Goal: Task Accomplishment & Management: Manage account settings

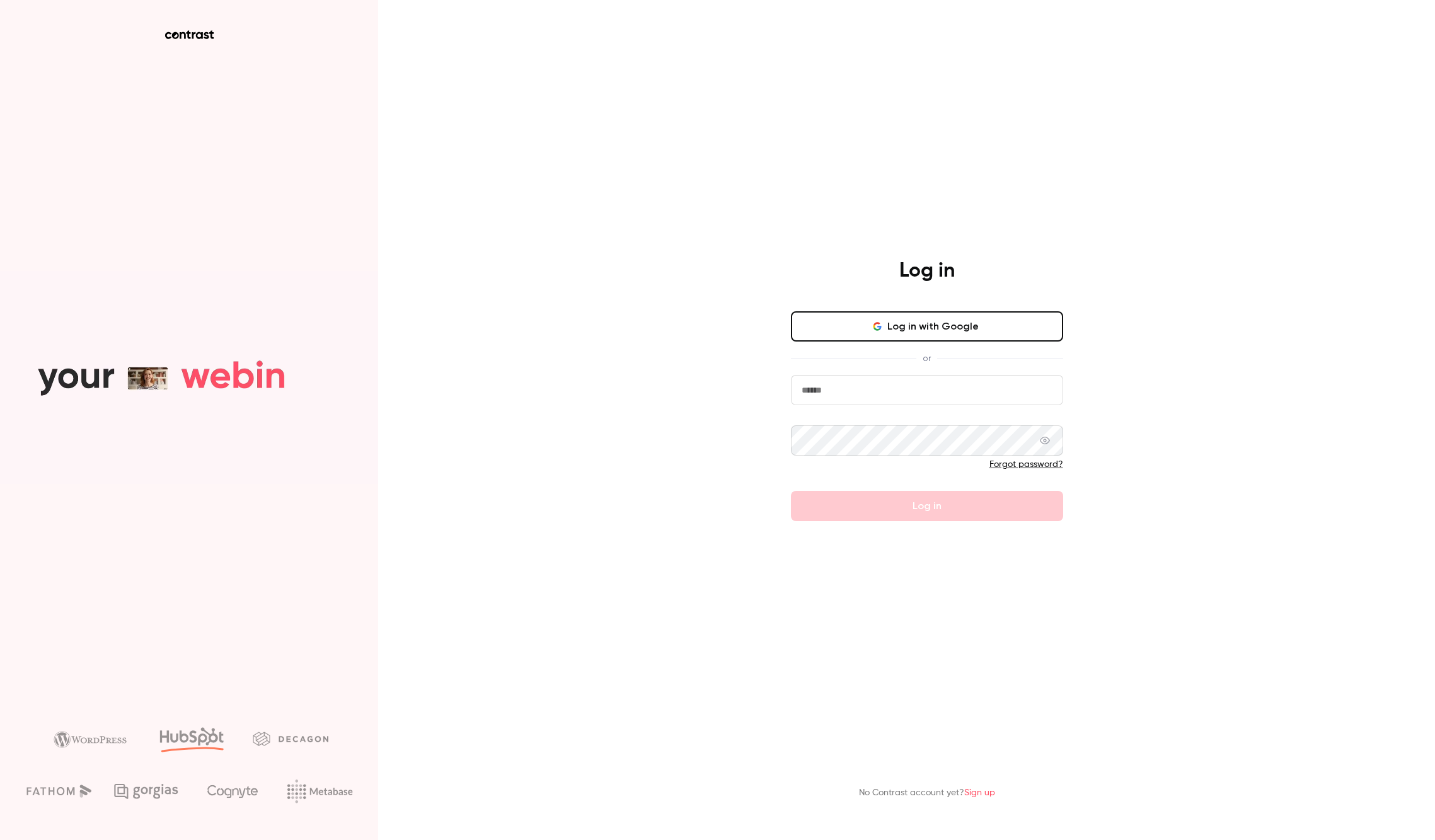
click at [872, 387] on input "email" at bounding box center [926, 390] width 272 height 30
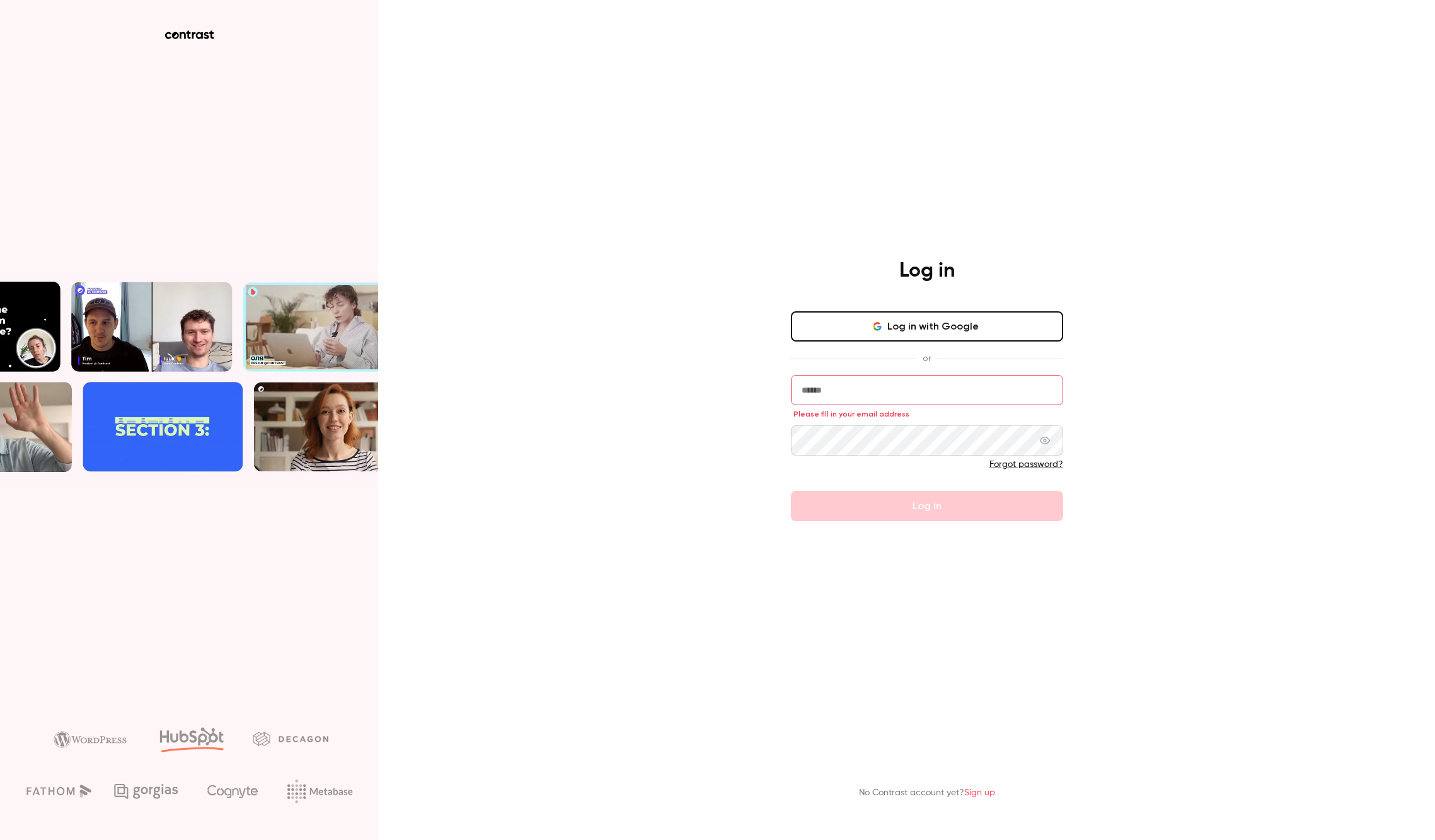
type input "**********"
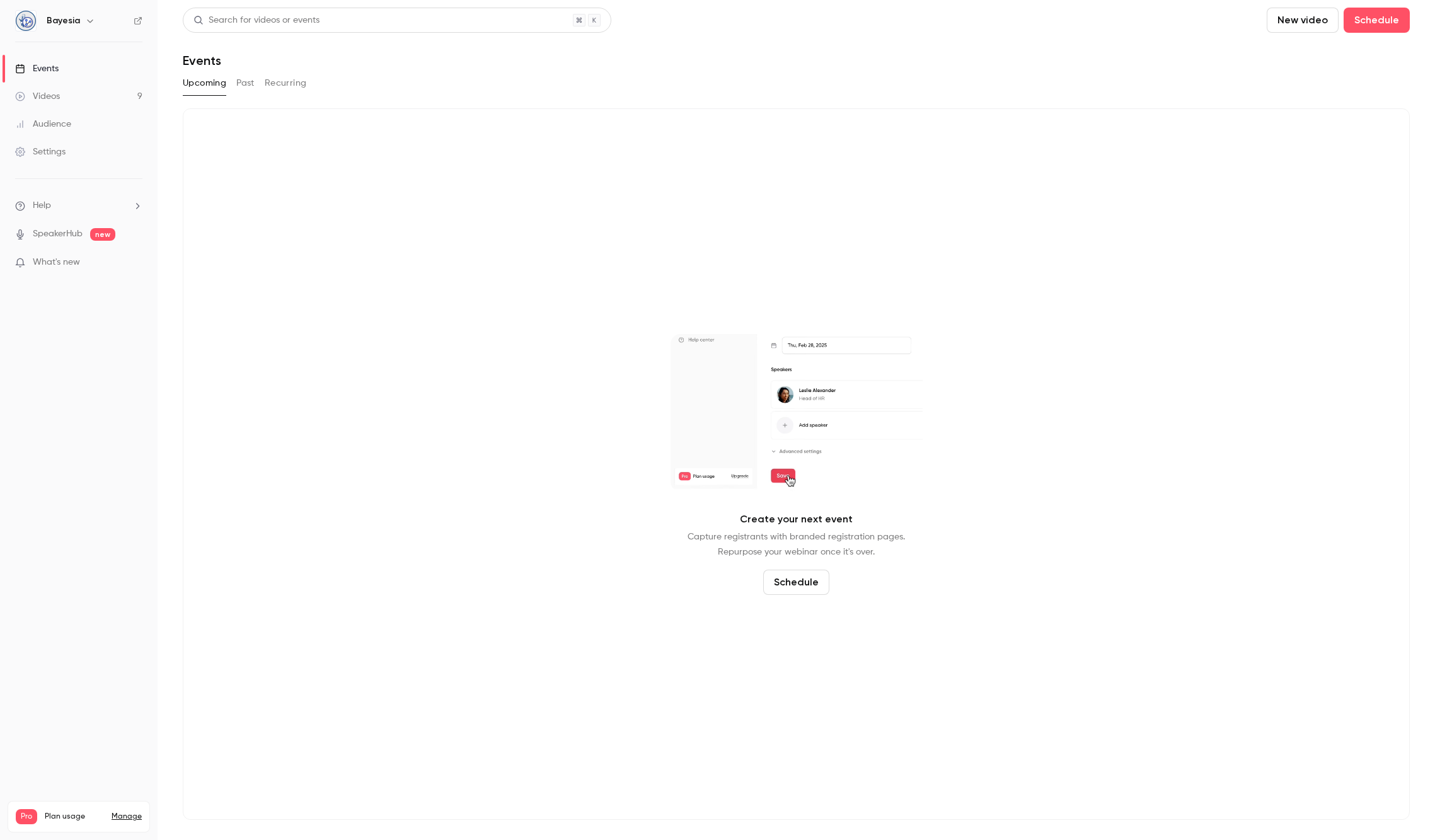
click at [132, 812] on link "Manage" at bounding box center [127, 816] width 30 height 10
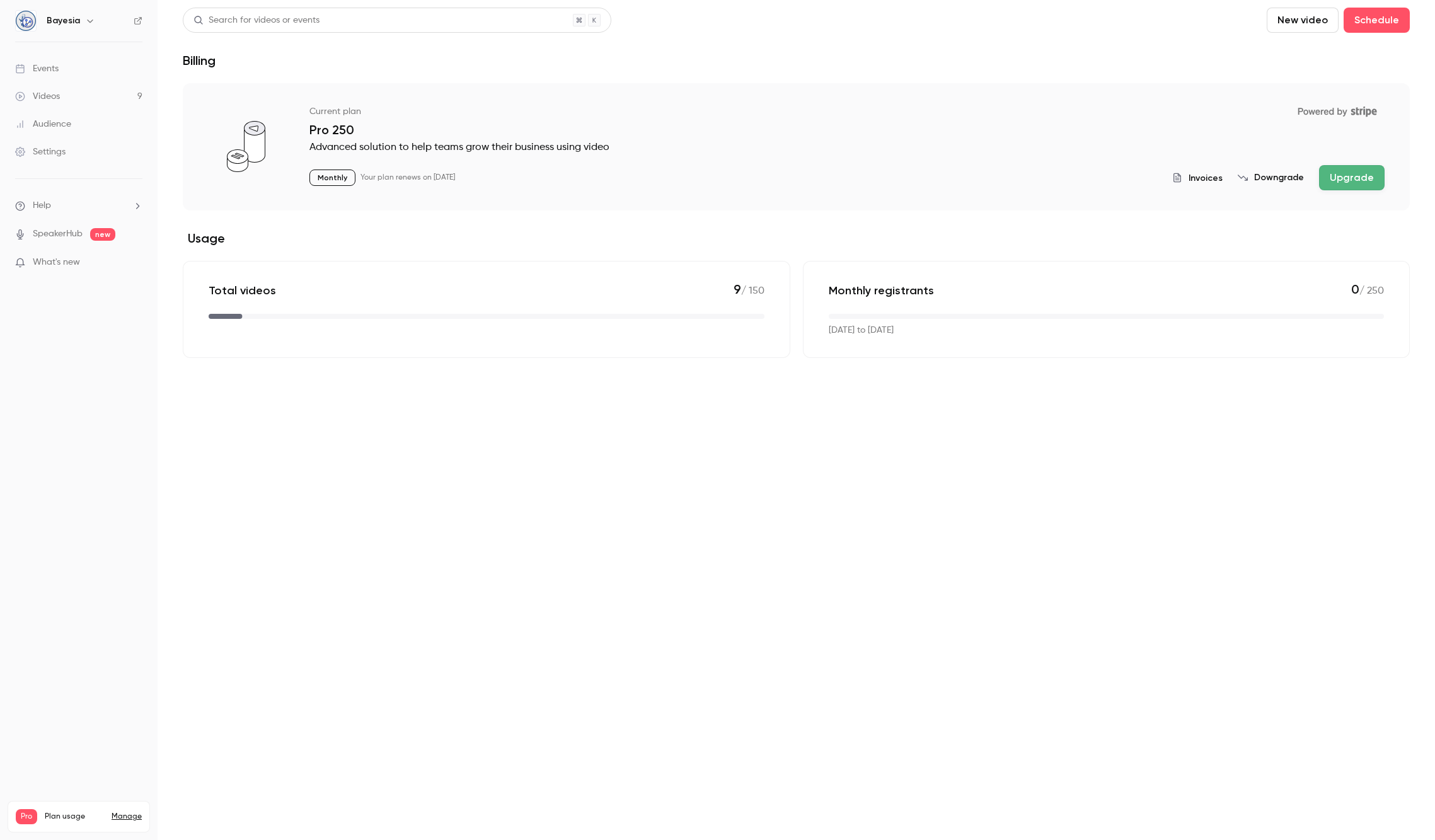
click at [1277, 176] on button "Downgrade" at bounding box center [1271, 177] width 66 height 13
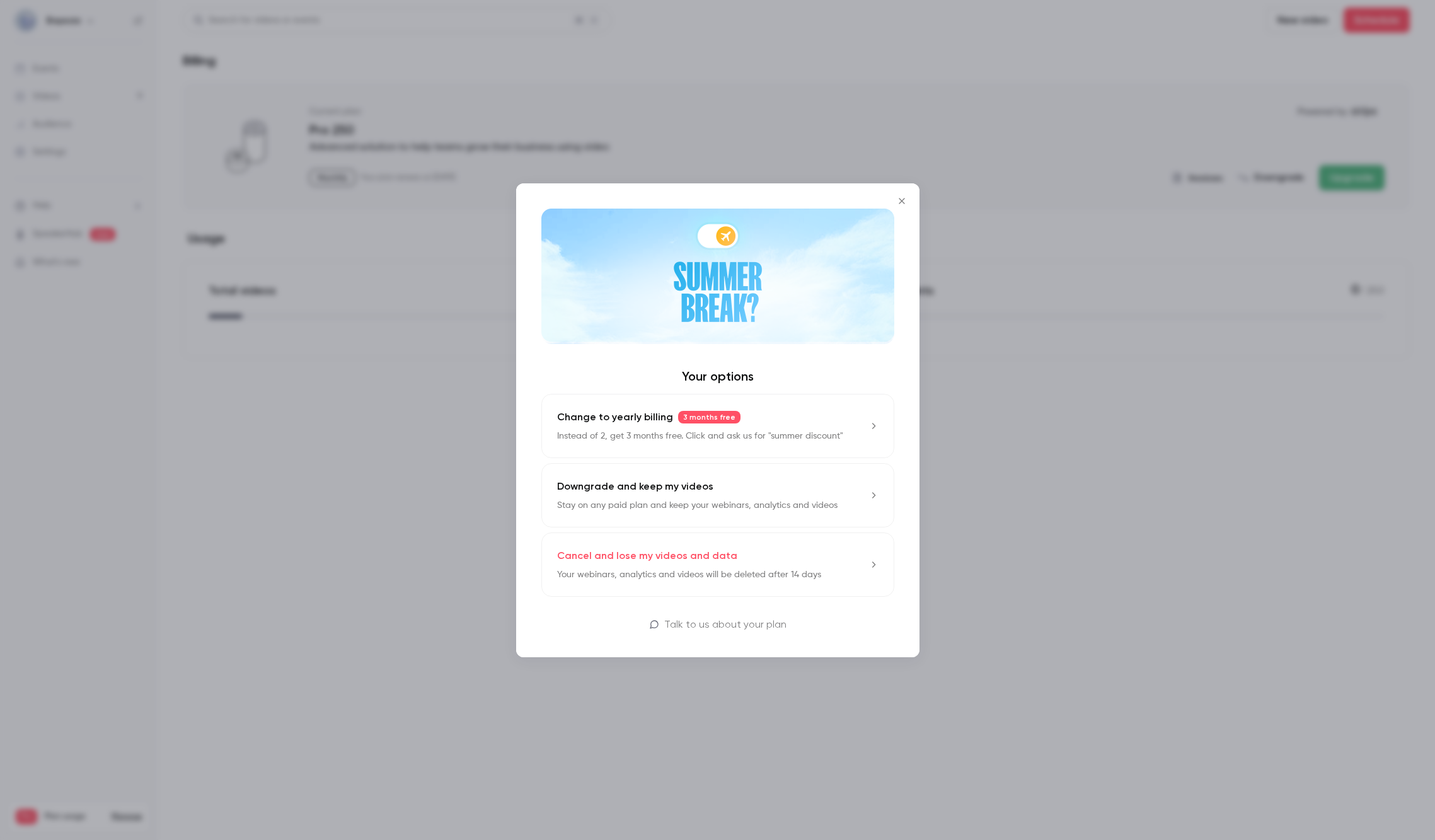
click at [795, 557] on div "Cancel and lose my videos and data Your webinars, analytics and videos will be …" at bounding box center [689, 564] width 264 height 33
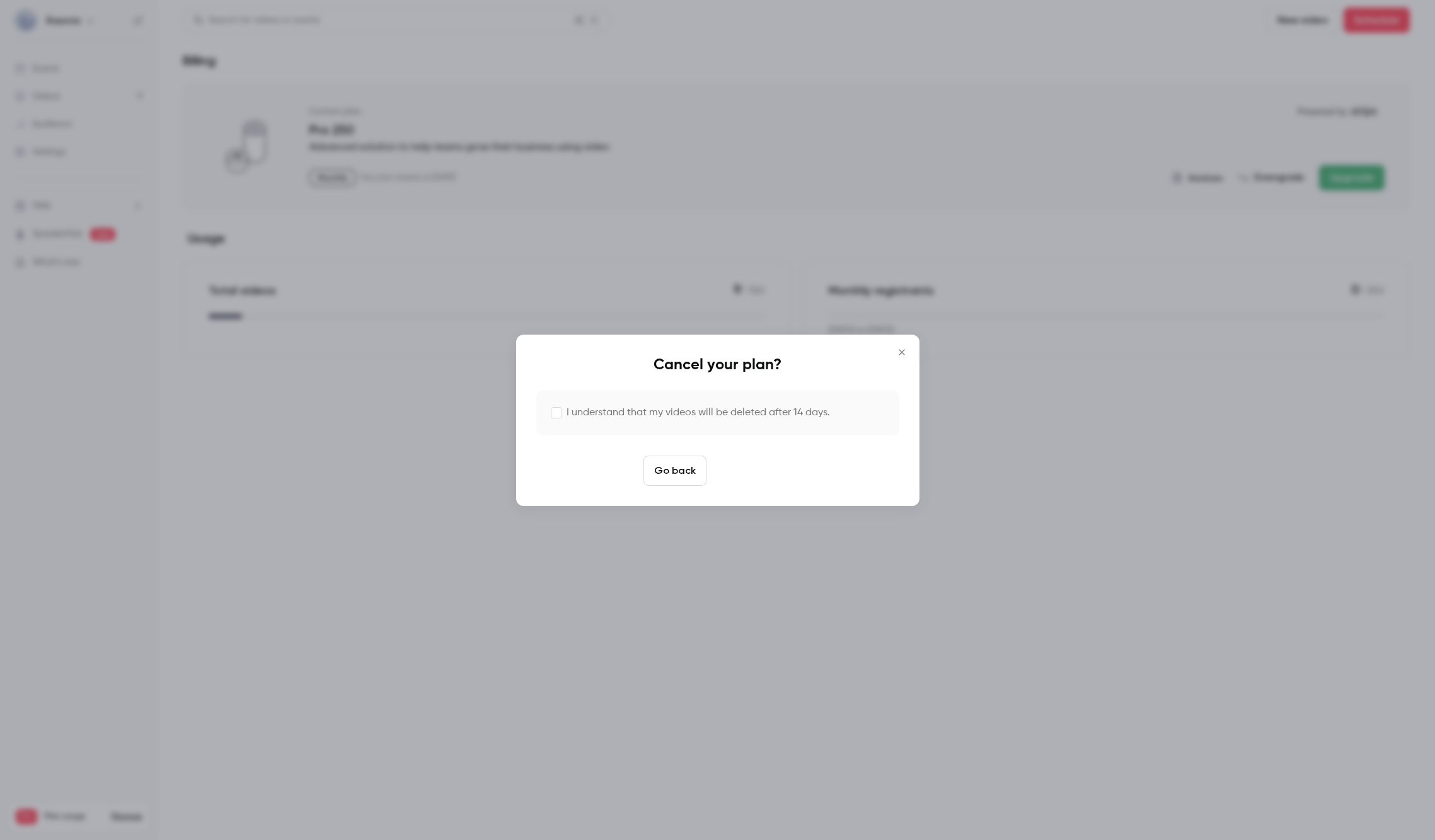
click at [755, 473] on button "Cancel plan" at bounding box center [752, 471] width 80 height 30
